Goal: Task Accomplishment & Management: Manage account settings

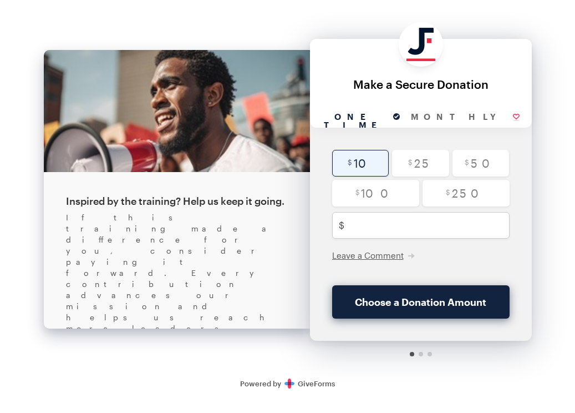
click at [336, 171] on input "radio" at bounding box center [360, 163] width 57 height 27
radio input "true"
type input "10"
checkbox input "true"
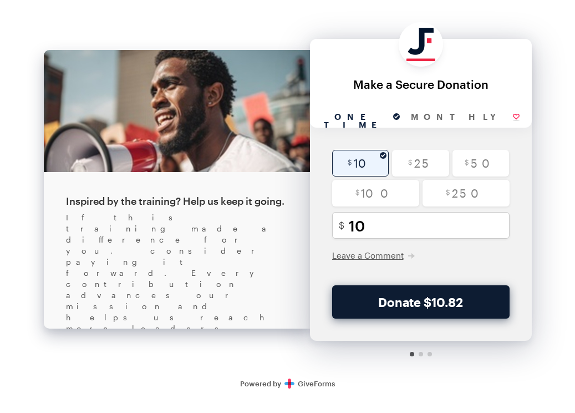
click at [336, 307] on button "Donate $10.82" at bounding box center [420, 301] width 177 height 33
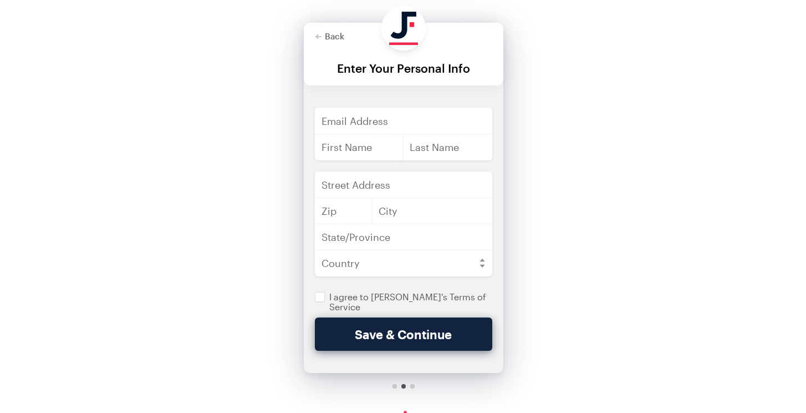
scroll to position [35, 0]
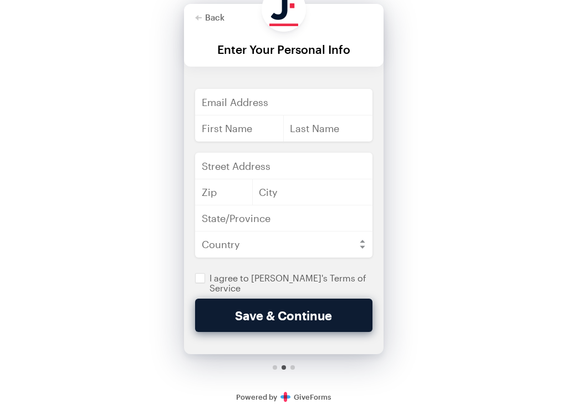
click at [329, 321] on button "Save & Continue" at bounding box center [283, 314] width 177 height 33
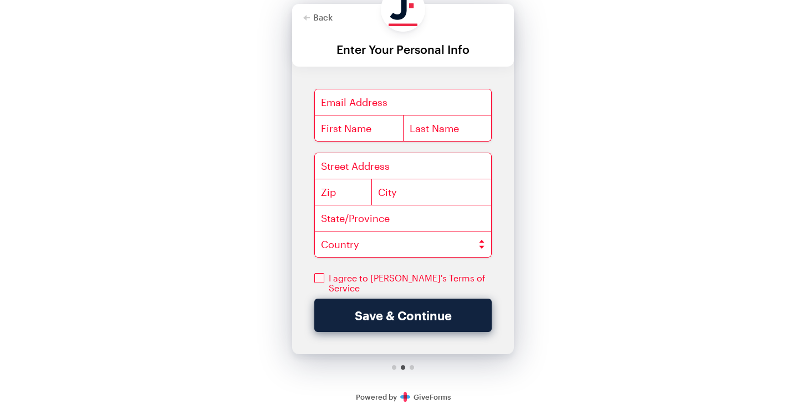
scroll to position [0, 0]
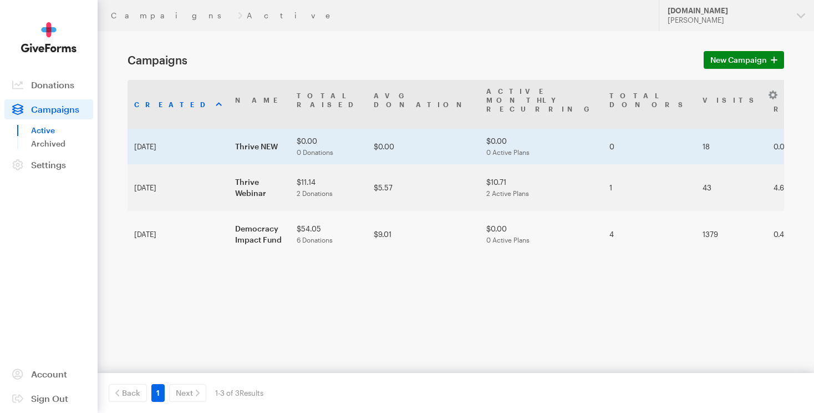
click at [229, 129] on td "Thrive NEW" at bounding box center [260, 146] width 62 height 35
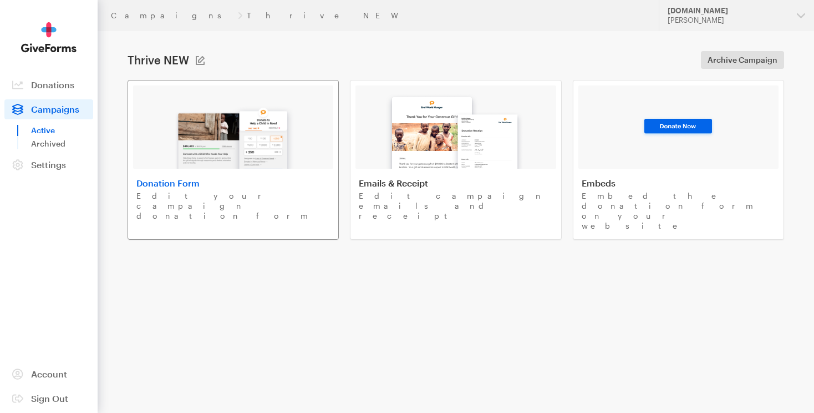
click at [202, 144] on img at bounding box center [234, 133] width 130 height 71
click at [50, 112] on span "Campaigns" at bounding box center [55, 109] width 48 height 11
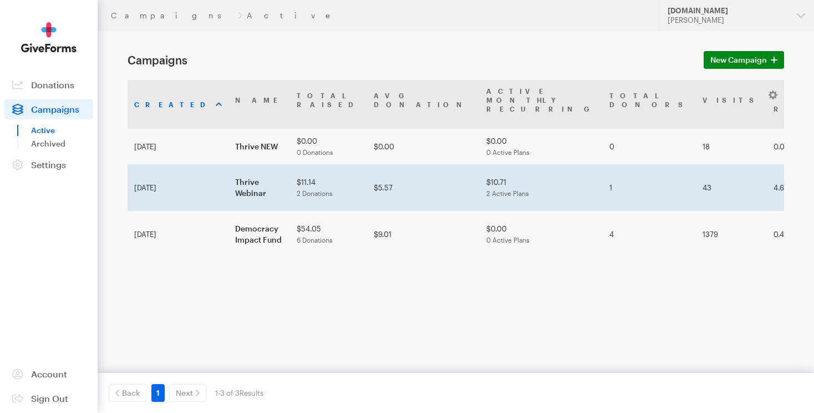
click at [229, 164] on td "Thrive Webinar" at bounding box center [260, 187] width 62 height 47
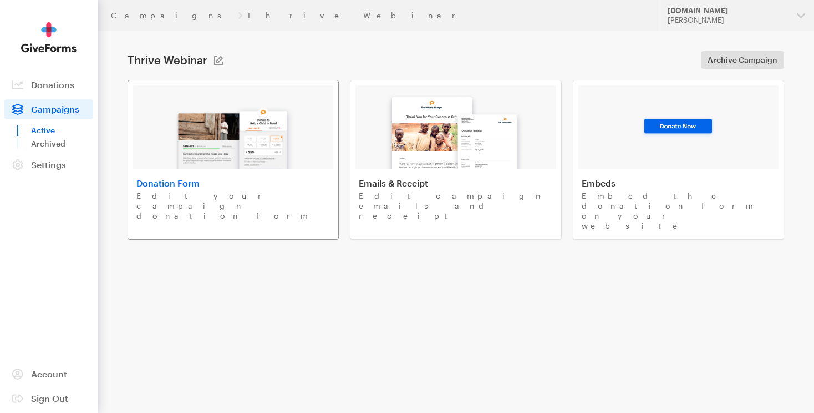
click at [207, 130] on img at bounding box center [234, 133] width 130 height 71
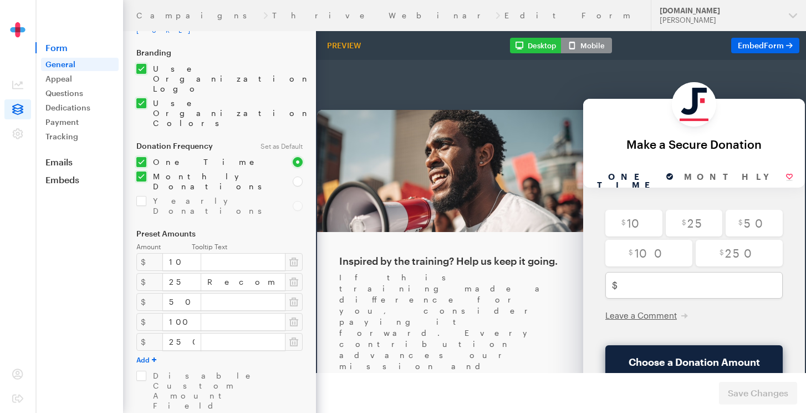
scroll to position [128, 0]
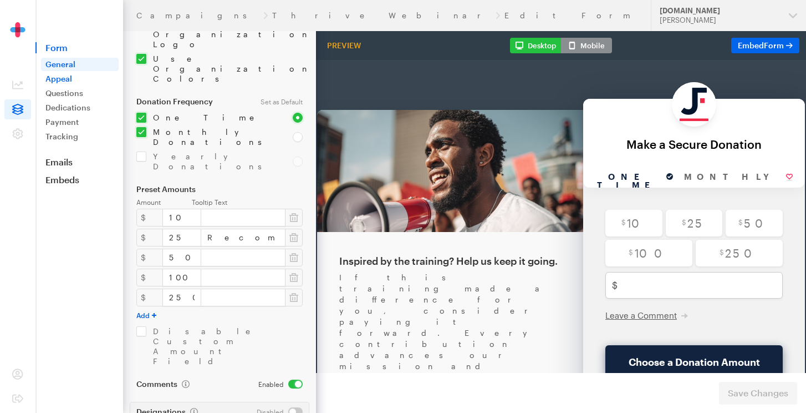
click at [82, 80] on link "Appeal" at bounding box center [80, 78] width 78 height 13
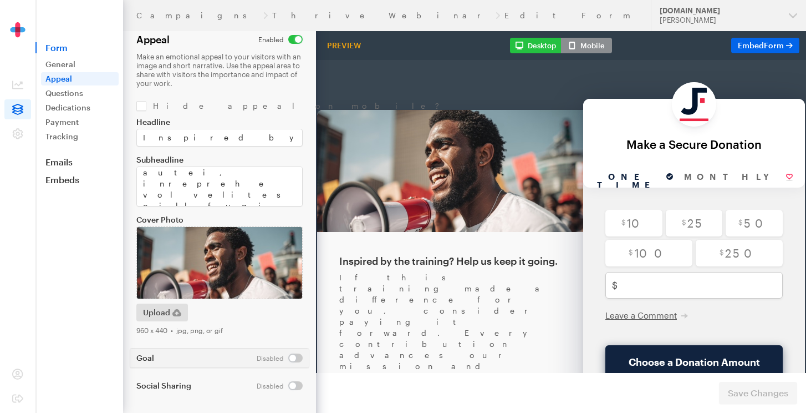
scroll to position [11, 0]
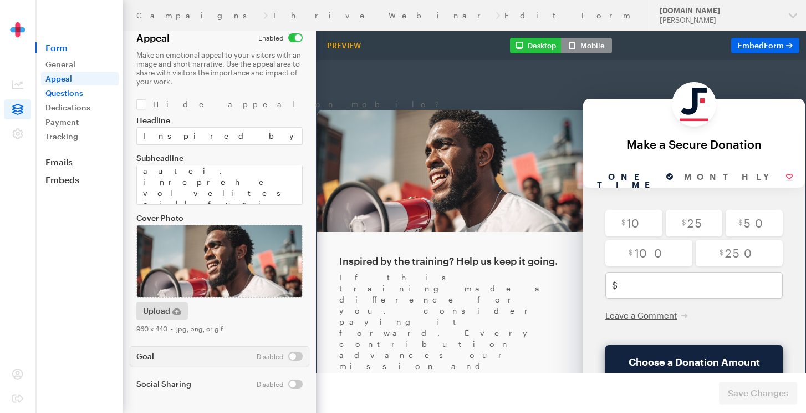
click at [78, 98] on link "Questions" at bounding box center [80, 93] width 78 height 13
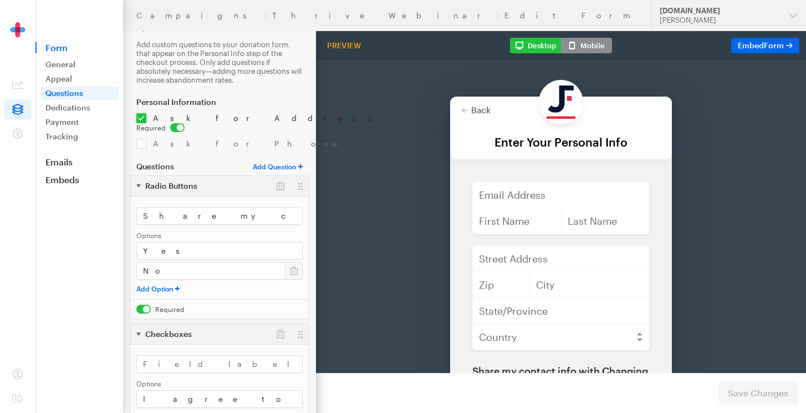
scroll to position [191, 0]
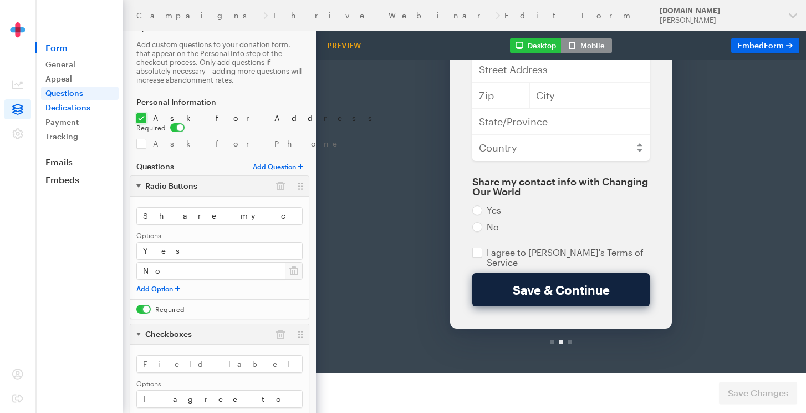
click at [99, 106] on link "Dedications" at bounding box center [80, 107] width 78 height 13
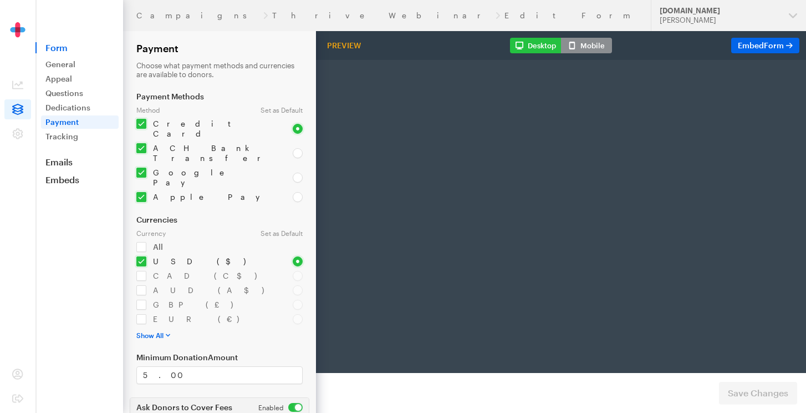
scroll to position [0, 39]
select select "US"
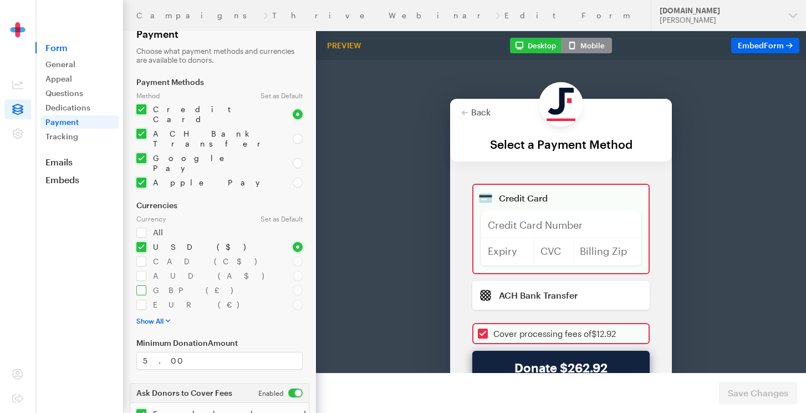
scroll to position [22, 0]
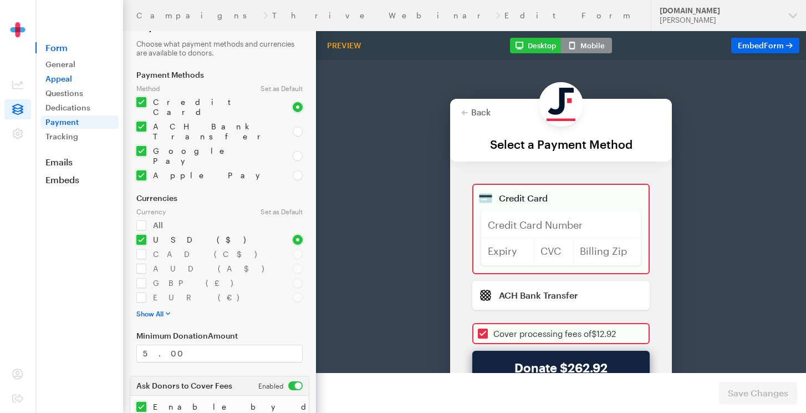
click at [68, 82] on link "Appeal" at bounding box center [80, 78] width 78 height 13
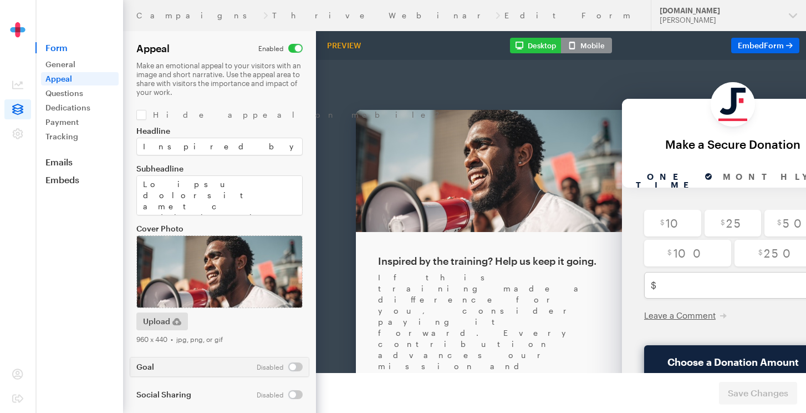
scroll to position [0, 39]
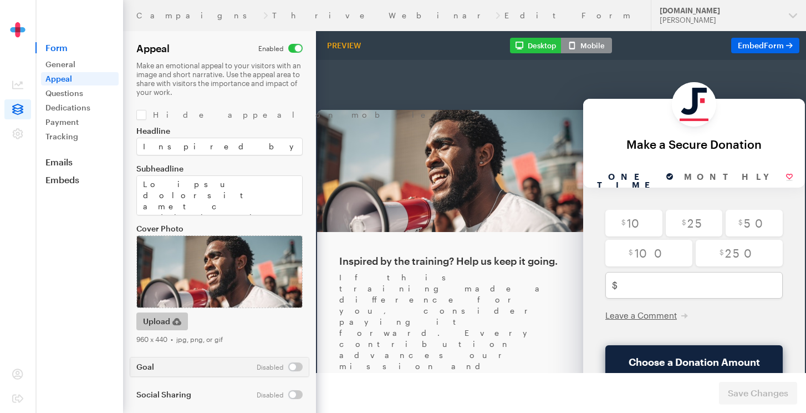
click at [166, 321] on span "Upload" at bounding box center [156, 320] width 27 height 13
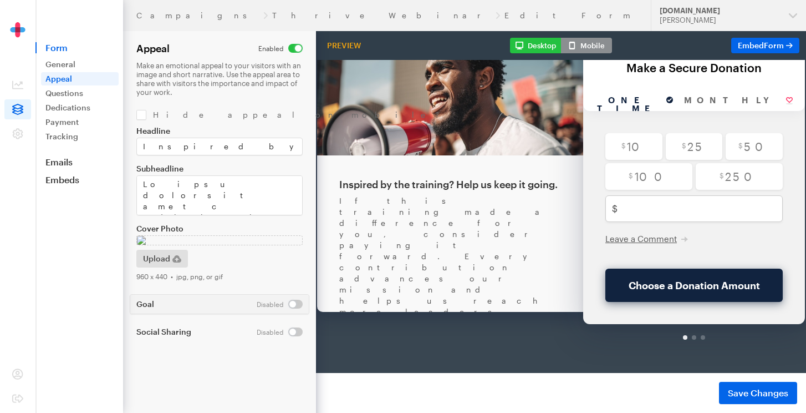
scroll to position [139, 0]
click at [179, 262] on icon "button" at bounding box center [176, 258] width 9 height 7
click at [737, 389] on span "Save Changes" at bounding box center [758, 392] width 60 height 13
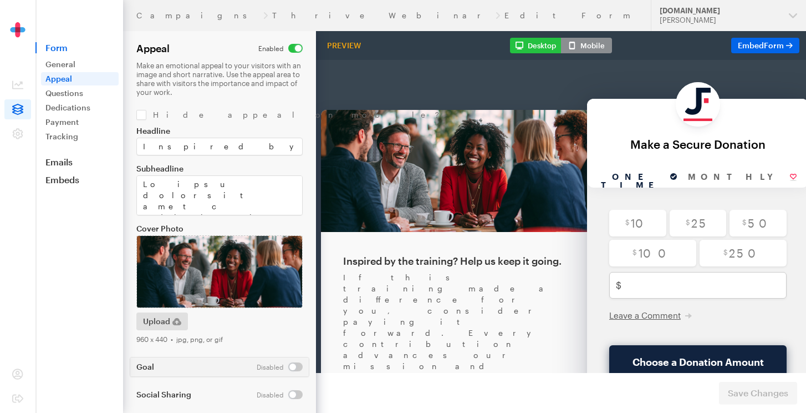
scroll to position [11, 0]
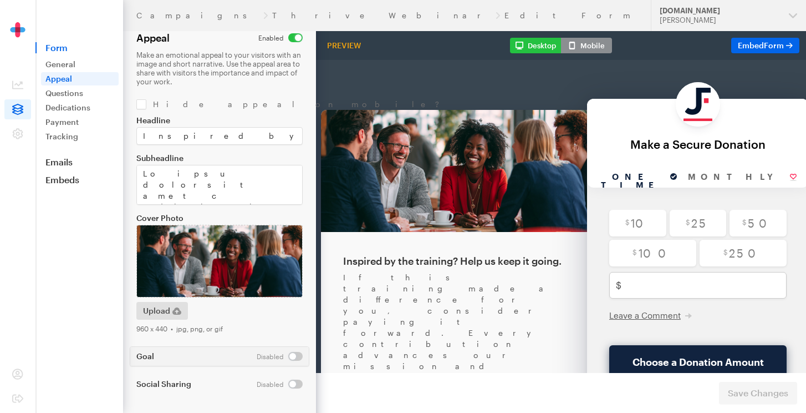
click at [740, 389] on footer "Changes have been saved Preview Form Save Changes" at bounding box center [561, 393] width 490 height 40
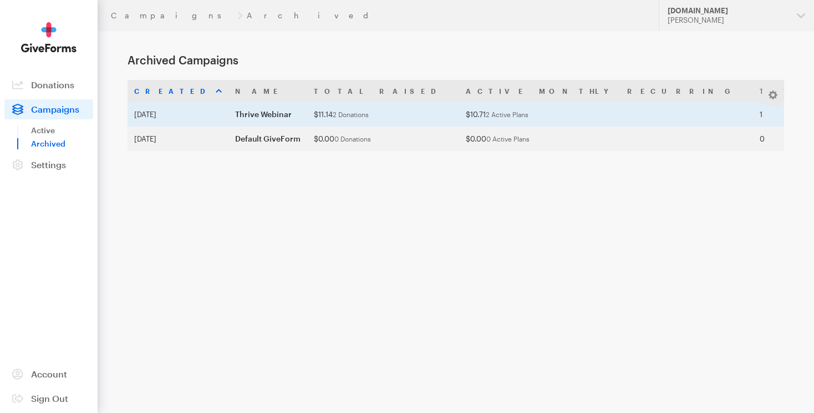
click at [258, 113] on td "Thrive Webinar" at bounding box center [268, 114] width 79 height 24
click at [153, 118] on td "Sep 09, 2025" at bounding box center [178, 114] width 101 height 24
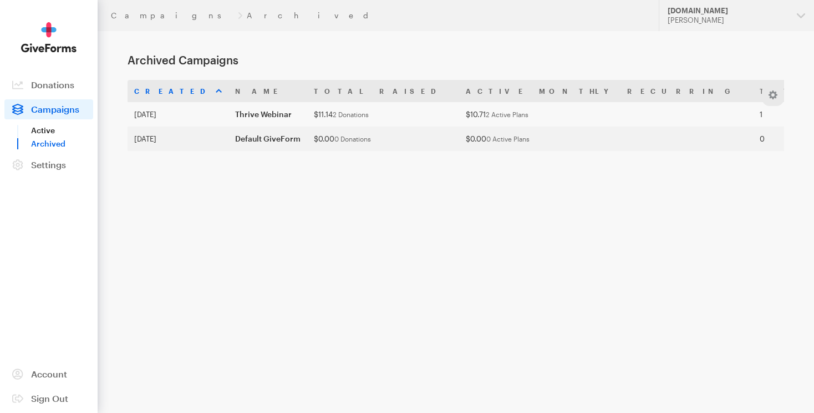
click at [42, 129] on link "Active" at bounding box center [62, 130] width 62 height 13
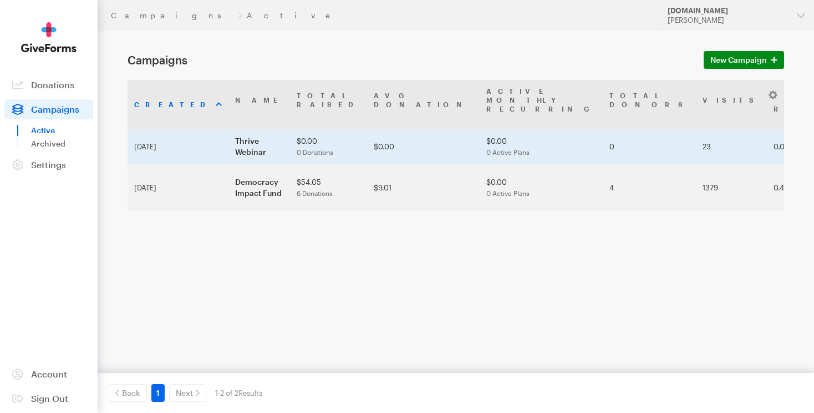
click at [241, 132] on td "Thrive Webinar" at bounding box center [260, 146] width 62 height 35
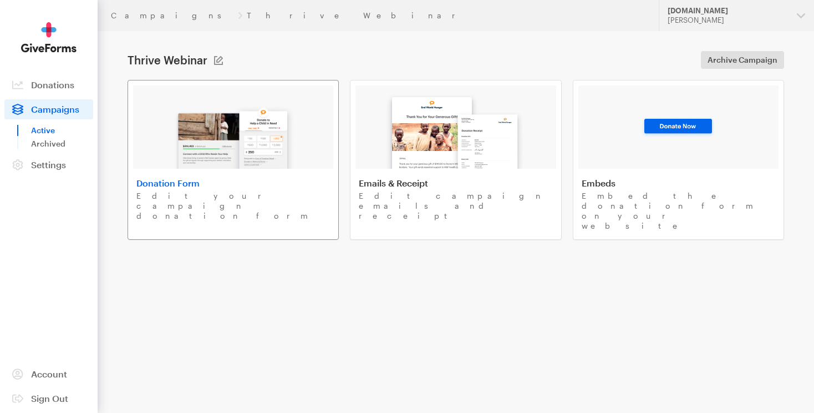
click at [260, 128] on img at bounding box center [234, 133] width 130 height 71
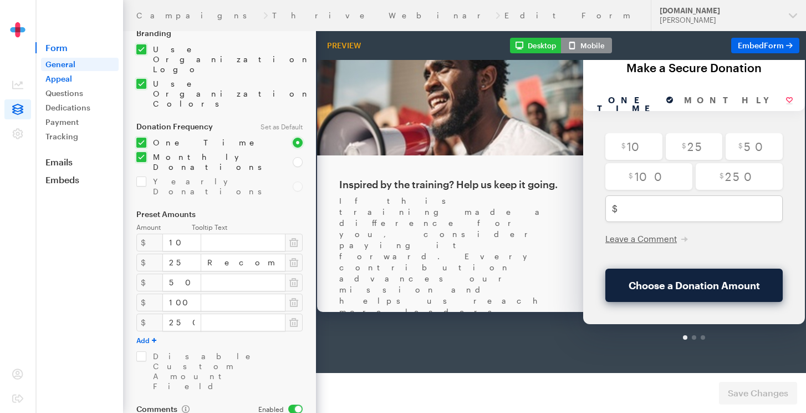
scroll to position [84, 0]
click at [72, 78] on link "Appeal" at bounding box center [80, 78] width 78 height 13
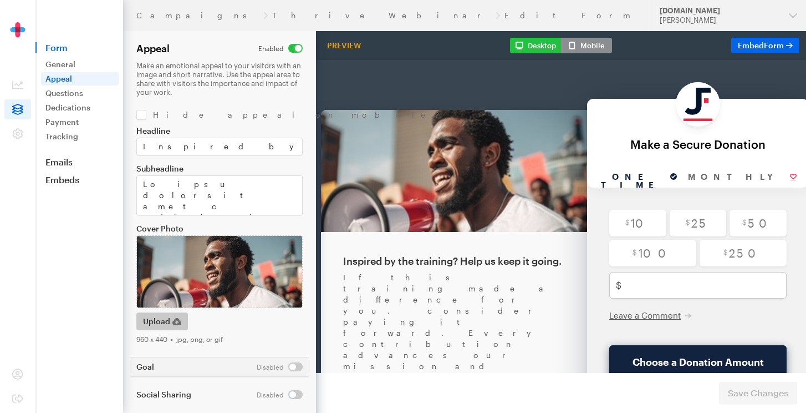
click at [152, 323] on span "Upload" at bounding box center [156, 320] width 27 height 13
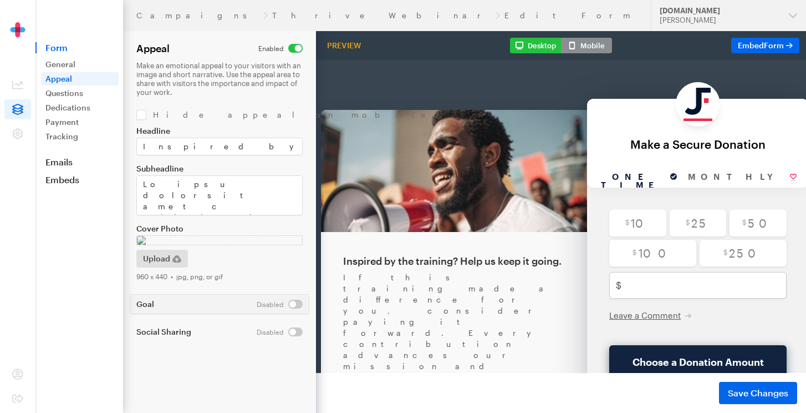
click at [749, 397] on span "Save Changes" at bounding box center [758, 392] width 60 height 13
